Goal: Task Accomplishment & Management: Use online tool/utility

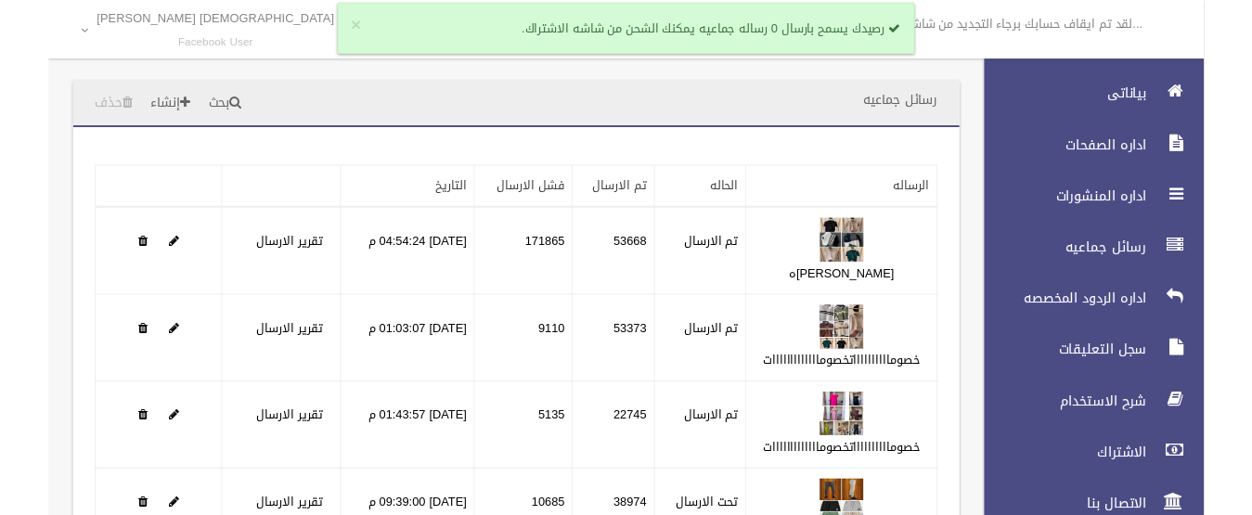
scroll to position [226, 0]
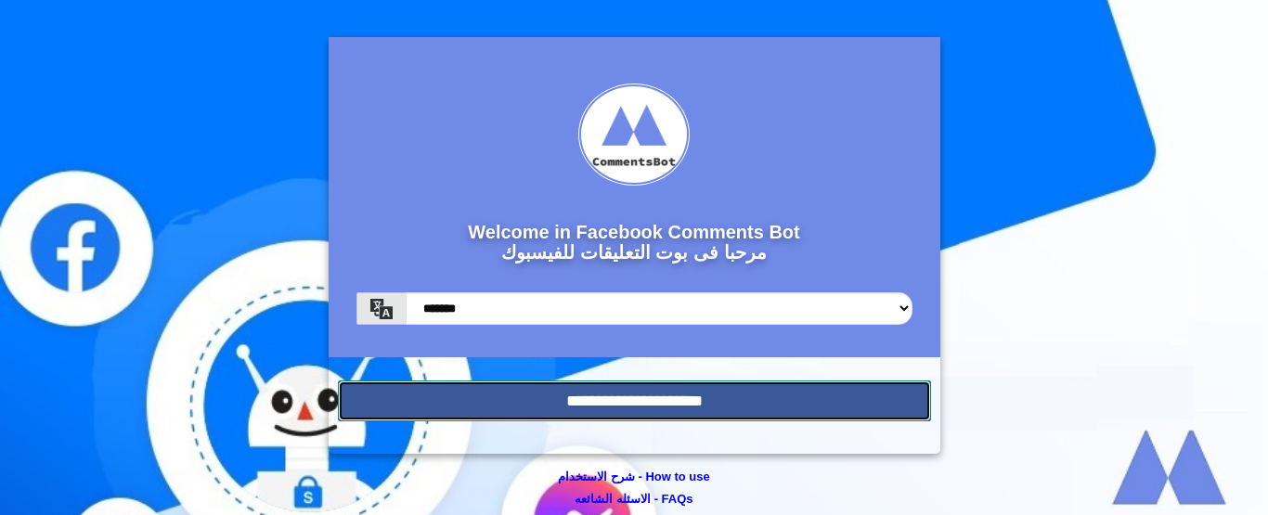
click at [639, 408] on input "**********" at bounding box center [634, 401] width 593 height 41
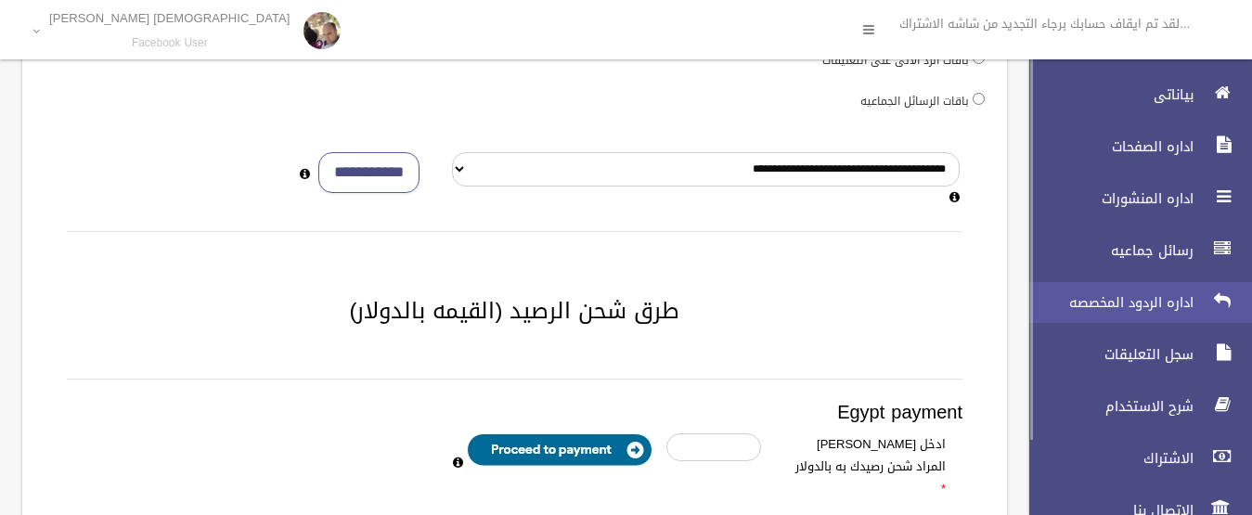
scroll to position [186, 0]
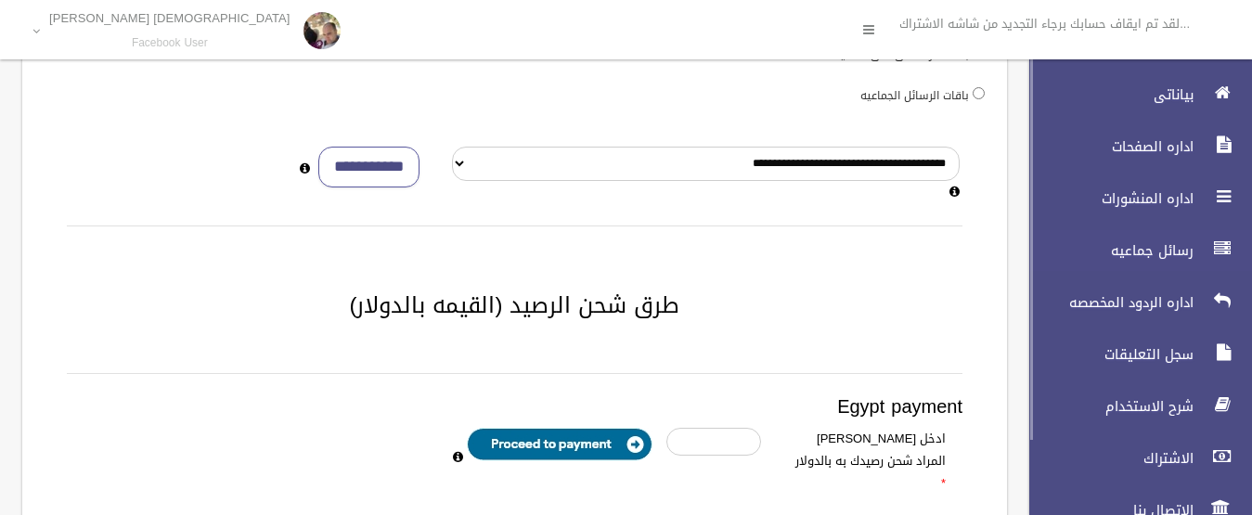
click at [1158, 248] on span "رسائل جماعيه" at bounding box center [1107, 250] width 186 height 19
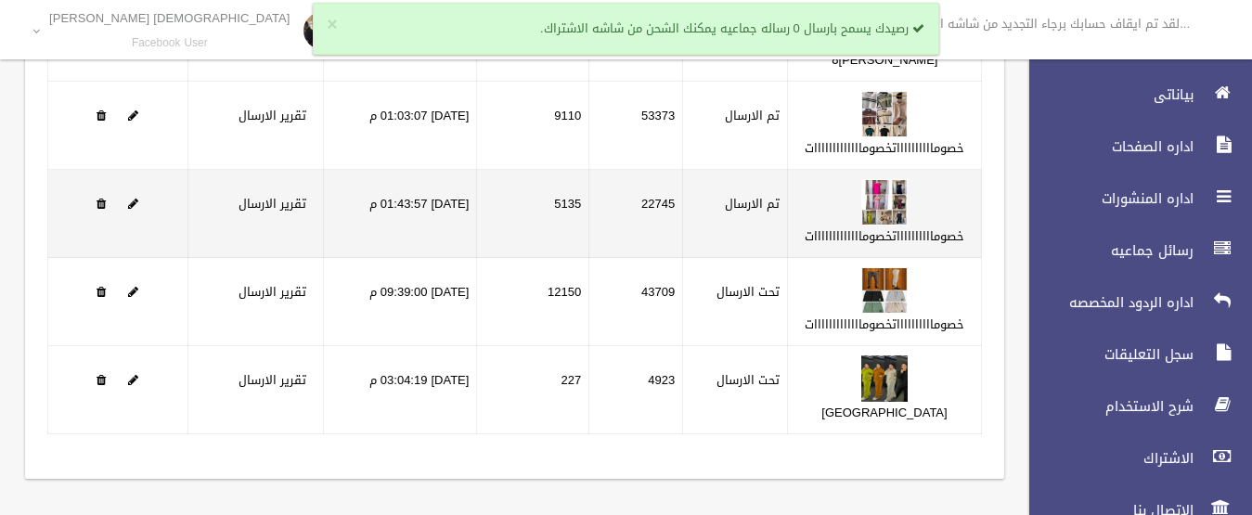
scroll to position [226, 0]
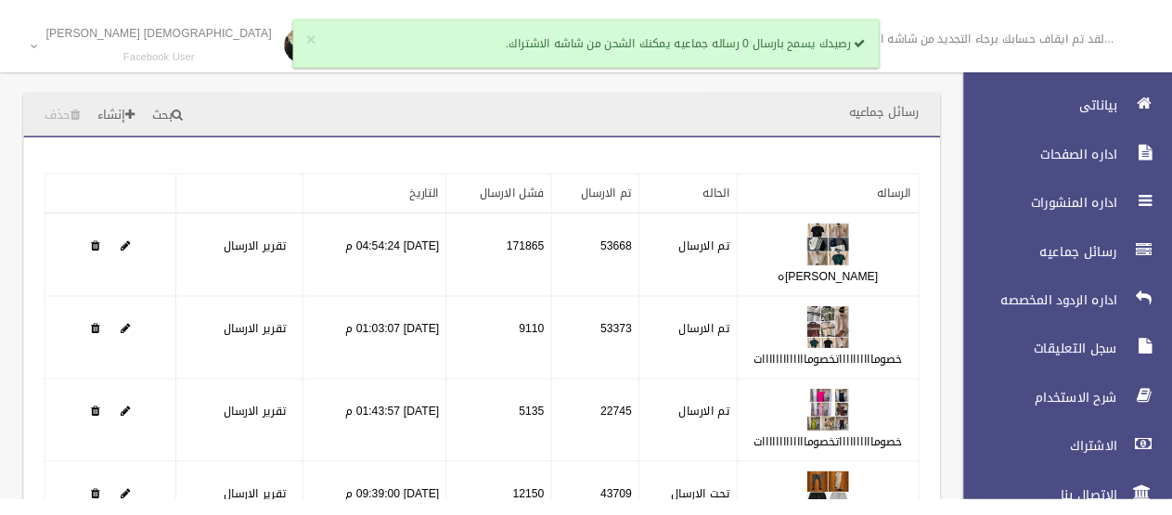
scroll to position [226, 0]
